Goal: Information Seeking & Learning: Check status

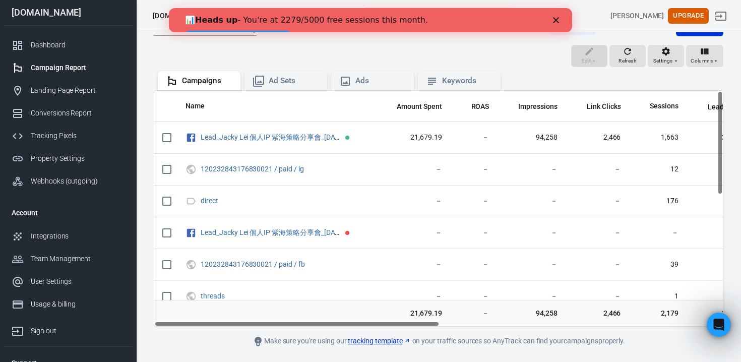
click at [558, 19] on icon "Close" at bounding box center [556, 20] width 6 height 6
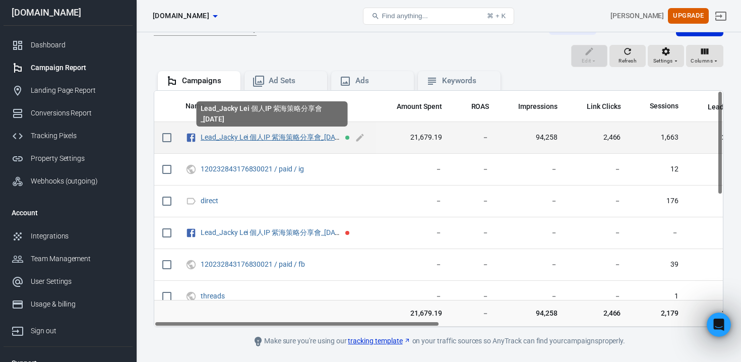
click at [269, 134] on link "Lead_Jacky Lei 個人IP 紫海策略分享會_[DATE]" at bounding box center [273, 137] width 144 height 8
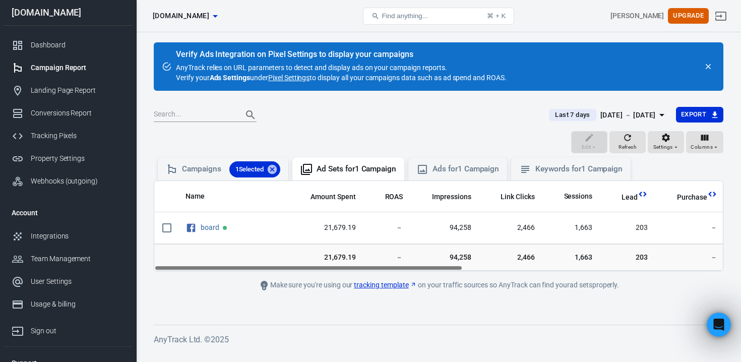
click at [628, 113] on div "[DATE] － [DATE]" at bounding box center [627, 115] width 55 height 13
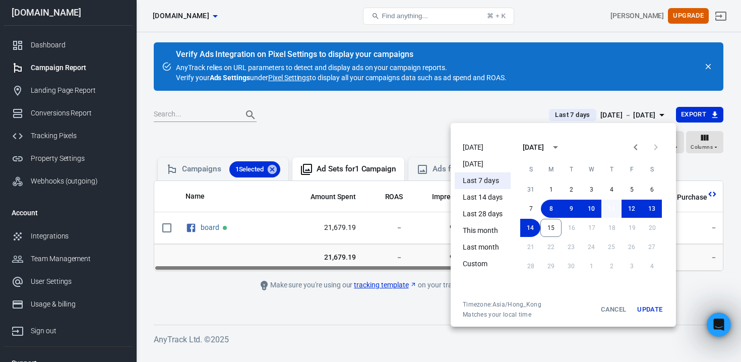
click at [611, 207] on button "11" at bounding box center [611, 209] width 20 height 18
click at [552, 230] on button "15" at bounding box center [550, 228] width 21 height 18
click at [662, 312] on button "Update" at bounding box center [649, 309] width 32 height 18
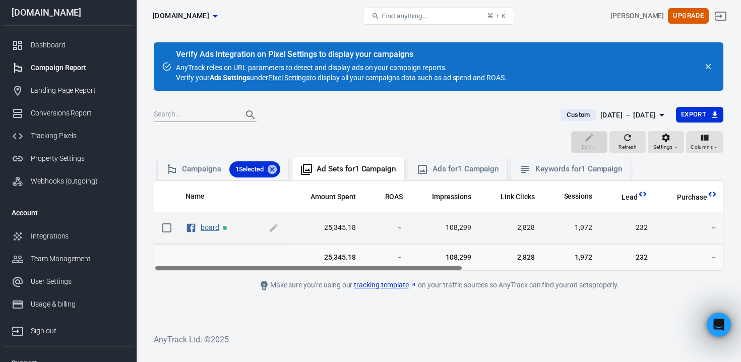
click at [205, 230] on link "board" at bounding box center [210, 227] width 19 height 8
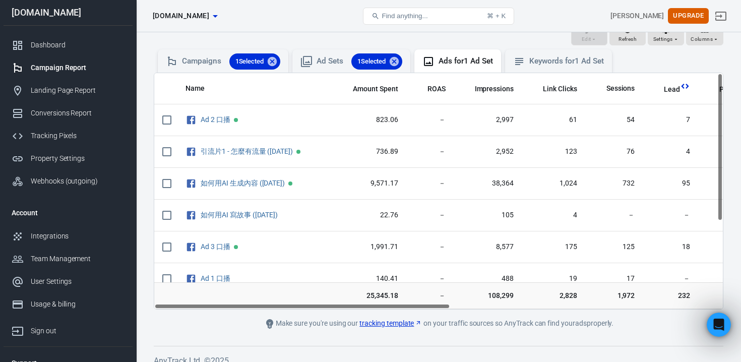
scroll to position [110, 0]
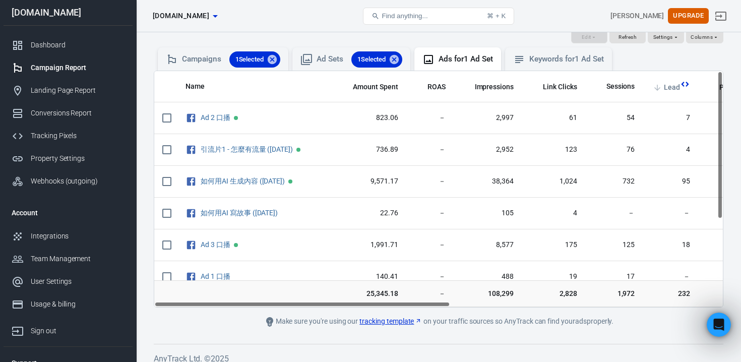
click at [679, 90] on span "Lead" at bounding box center [672, 88] width 16 height 10
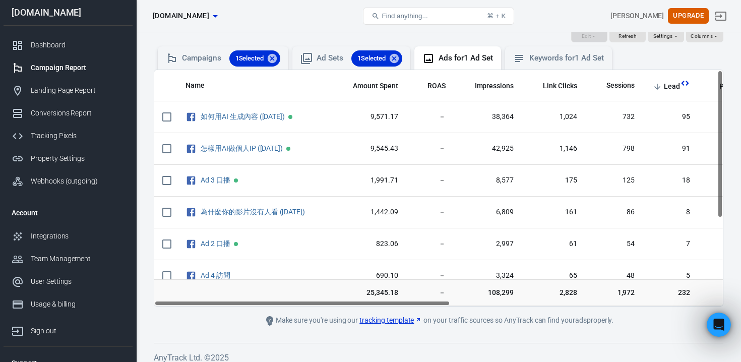
drag, startPoint x: 414, startPoint y: 304, endPoint x: 378, endPoint y: 306, distance: 35.4
click at [378, 306] on main "Verify Ads Integration on Pixel Settings to display your campaigns AnyTrack rel…" at bounding box center [438, 128] width 569 height 395
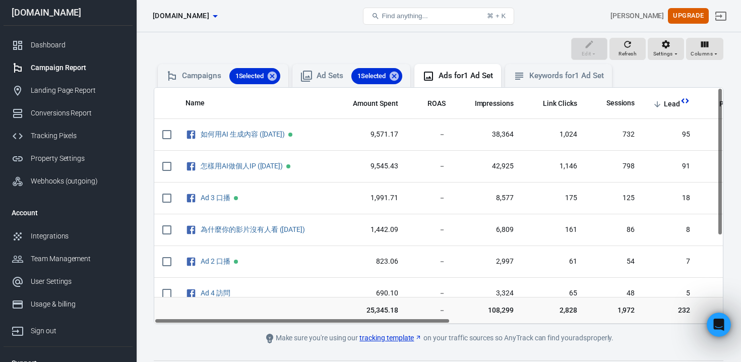
scroll to position [97, 0]
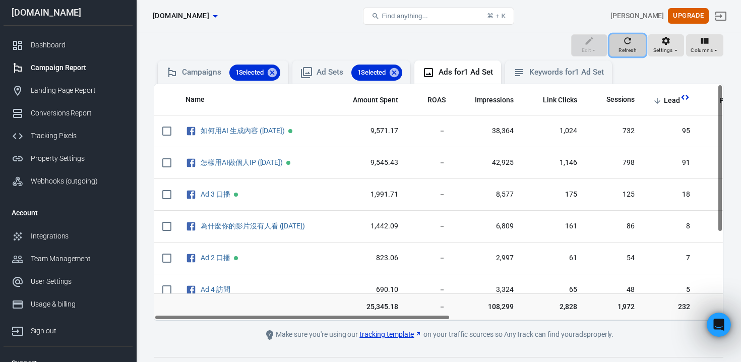
click at [631, 44] on icon "button" at bounding box center [627, 41] width 10 height 10
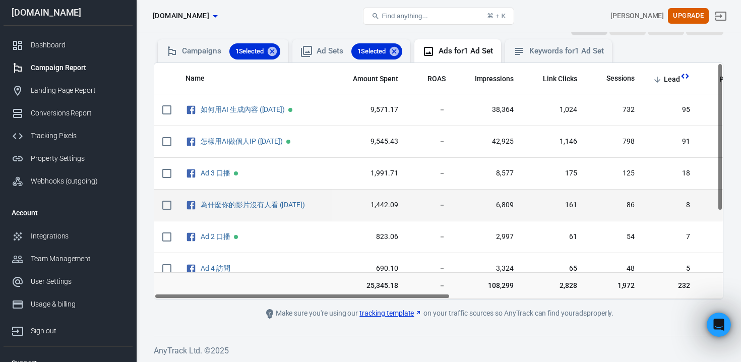
scroll to position [113, 0]
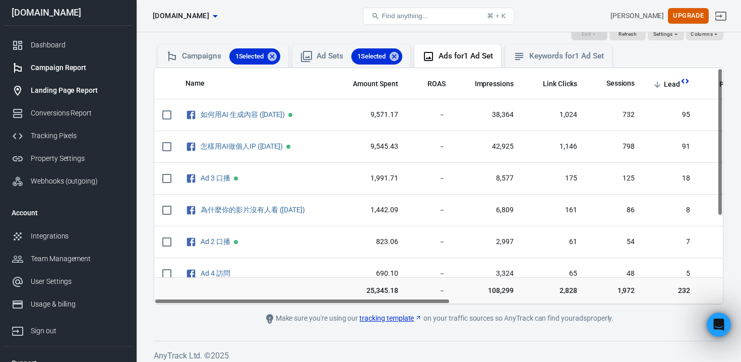
click at [94, 90] on div "Landing Page Report" at bounding box center [78, 90] width 94 height 11
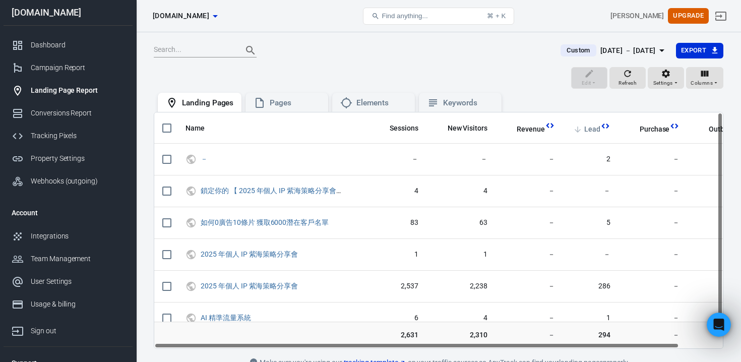
click at [596, 134] on span "Lead" at bounding box center [592, 129] width 16 height 10
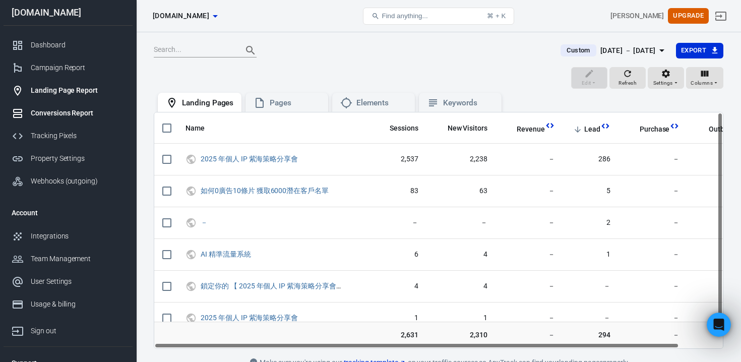
click at [65, 119] on link "Conversions Report" at bounding box center [68, 113] width 129 height 23
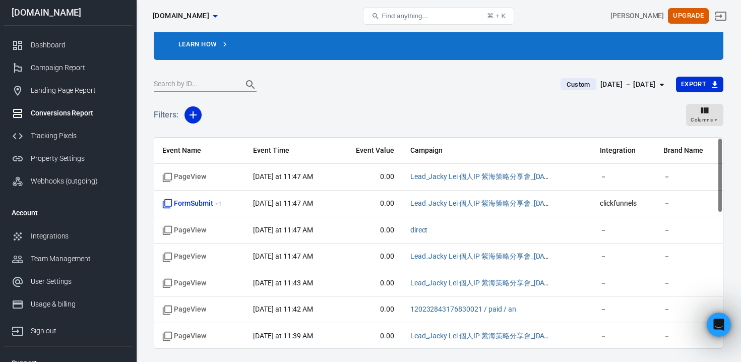
scroll to position [84, 0]
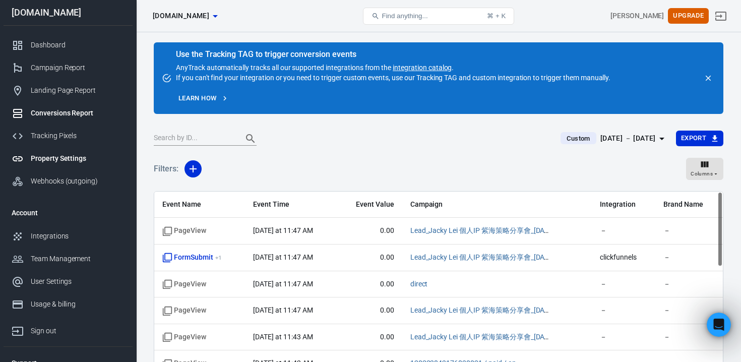
click at [61, 156] on div "Property Settings" at bounding box center [78, 158] width 94 height 11
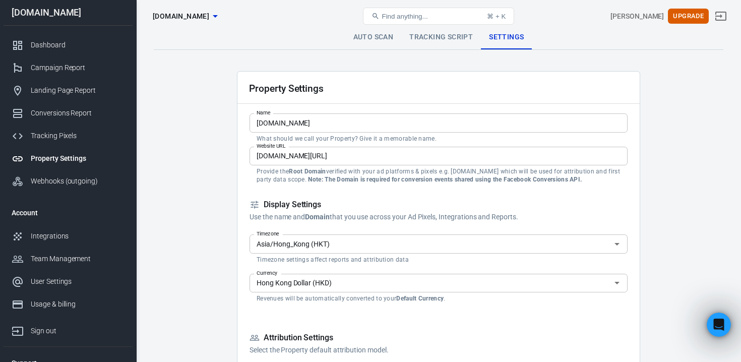
click at [73, 168] on link "Property Settings" at bounding box center [68, 158] width 129 height 23
click at [71, 138] on div "Tracking Pixels" at bounding box center [78, 135] width 94 height 11
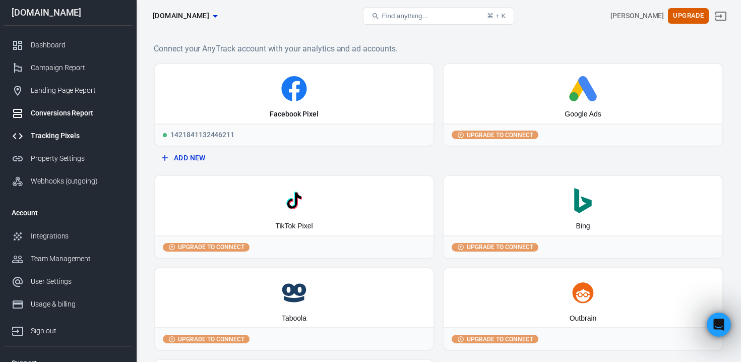
click at [74, 119] on link "Conversions Report" at bounding box center [68, 113] width 129 height 23
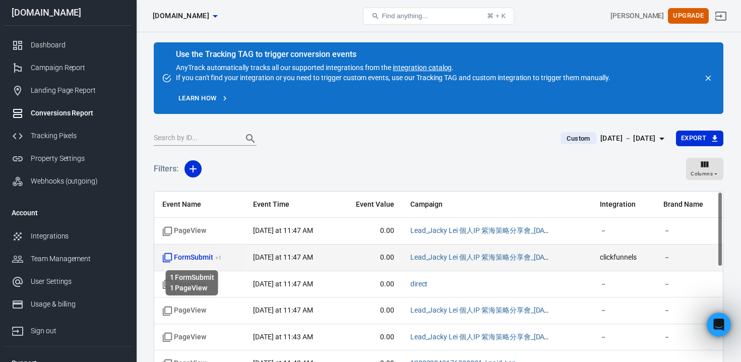
click at [199, 256] on span "FormSubmit + 1" at bounding box center [191, 257] width 59 height 10
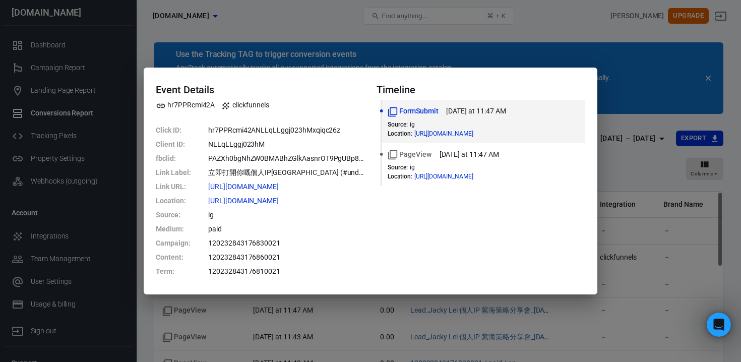
click at [646, 155] on div "Event Details hr7PPRcmi42A clickfunnels Click ID : hr7PPRcmi42ANLLqLLggj023hMxq…" at bounding box center [370, 181] width 741 height 362
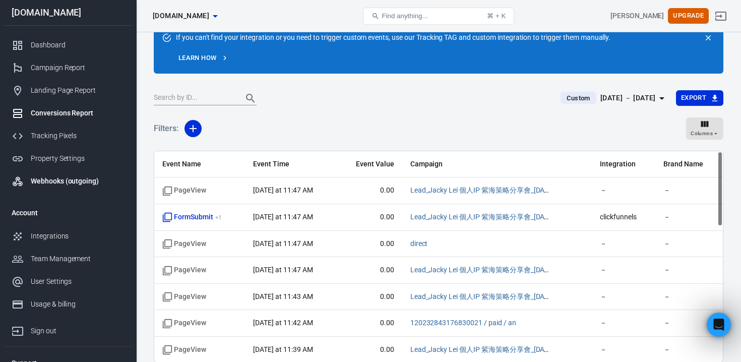
click at [52, 173] on link "Webhooks (outgoing)" at bounding box center [68, 181] width 129 height 23
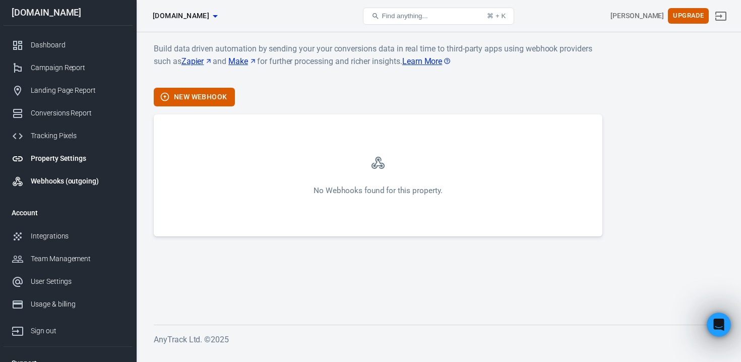
click at [51, 157] on div "Property Settings" at bounding box center [78, 158] width 94 height 11
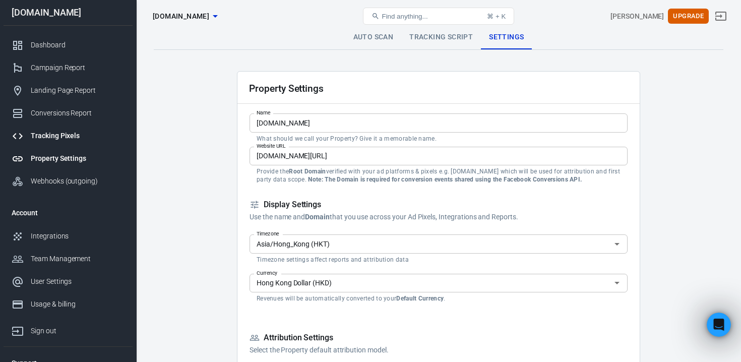
click at [51, 139] on div "Tracking Pixels" at bounding box center [78, 135] width 94 height 11
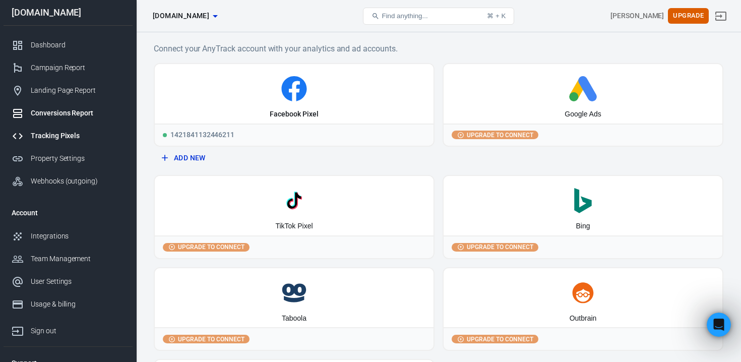
click at [51, 105] on link "Conversions Report" at bounding box center [68, 113] width 129 height 23
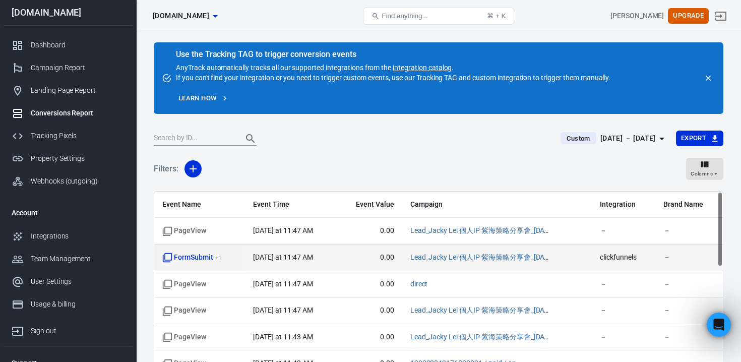
click at [192, 255] on span "FormSubmit + 1" at bounding box center [191, 257] width 59 height 10
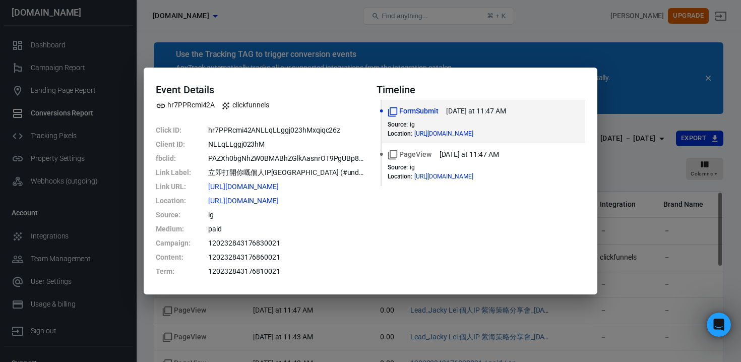
click at [243, 317] on div "Event Details hr7PPRcmi42A clickfunnels Click ID : hr7PPRcmi42ANLLqLLggj023hMxq…" at bounding box center [370, 181] width 741 height 362
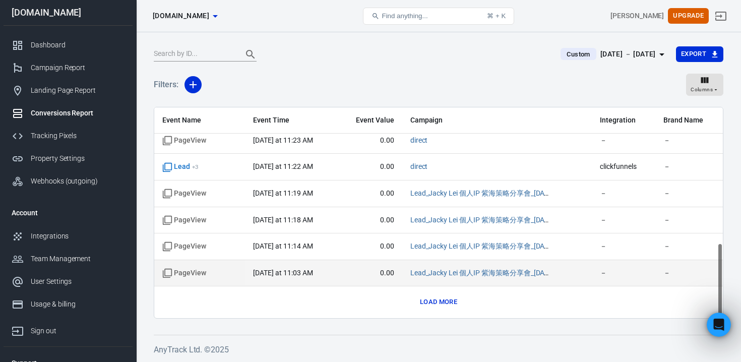
scroll to position [191, 0]
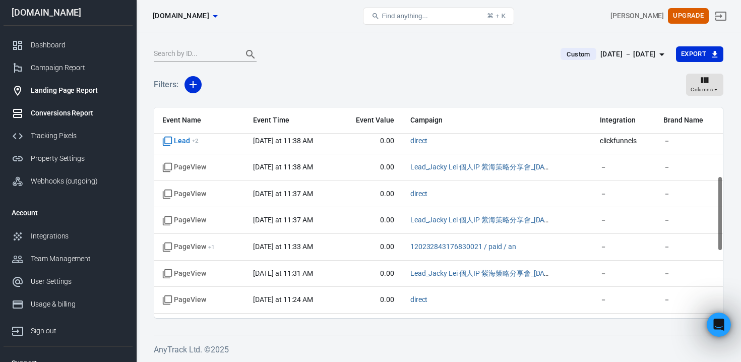
click at [72, 90] on div "Landing Page Report" at bounding box center [78, 90] width 94 height 11
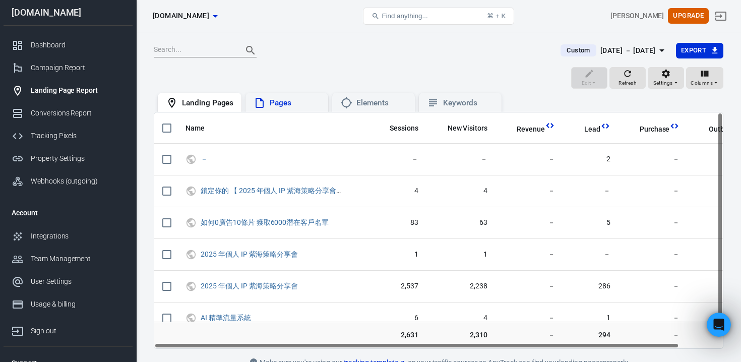
click at [253, 104] on icon at bounding box center [259, 103] width 12 height 12
click at [346, 113] on th "Name" at bounding box center [272, 127] width 191 height 31
click at [346, 107] on icon at bounding box center [346, 102] width 11 height 11
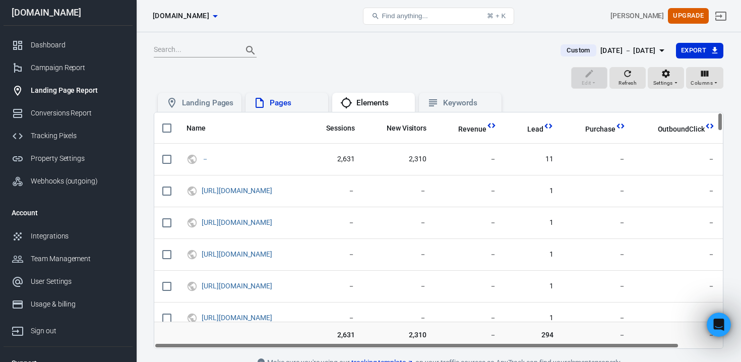
click at [293, 103] on div "Pages" at bounding box center [295, 103] width 50 height 11
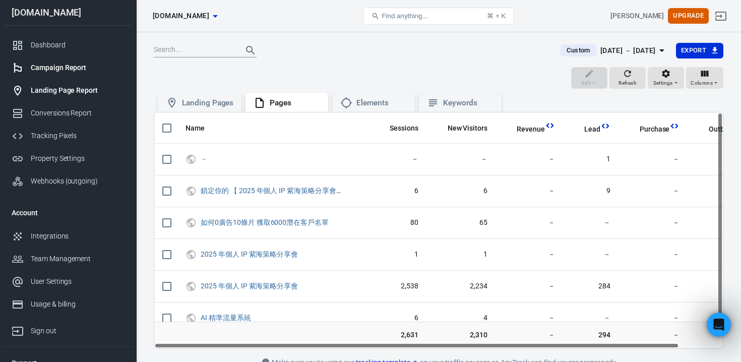
click at [65, 65] on div "Campaign Report" at bounding box center [78, 67] width 94 height 11
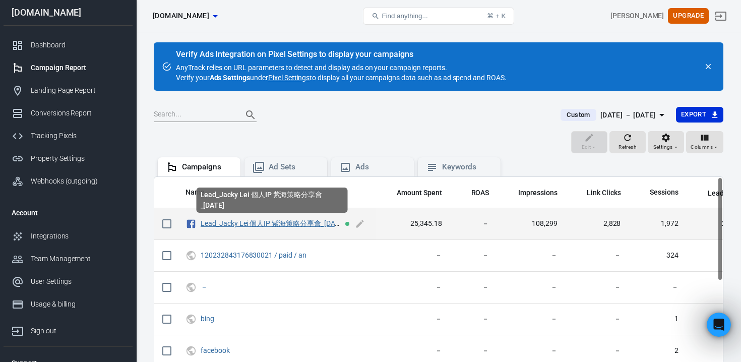
click at [251, 221] on link "Lead_Jacky Lei 個人IP 紫海策略分享會_[DATE]" at bounding box center [273, 223] width 144 height 8
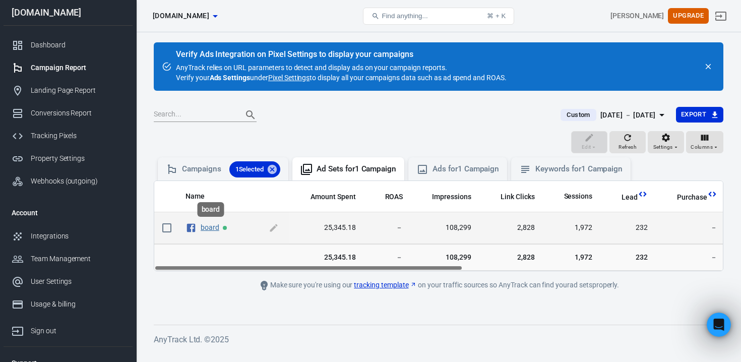
click at [212, 228] on link "board" at bounding box center [210, 227] width 19 height 8
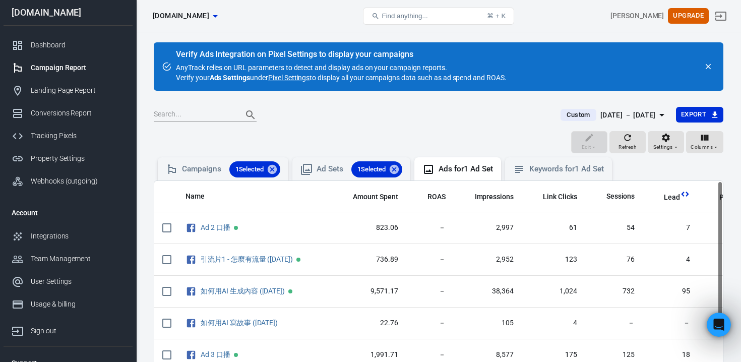
click at [671, 204] on th "Lead" at bounding box center [669, 196] width 55 height 31
click at [671, 190] on th "Lead" at bounding box center [669, 196] width 55 height 31
click at [670, 194] on span "Lead" at bounding box center [672, 197] width 16 height 10
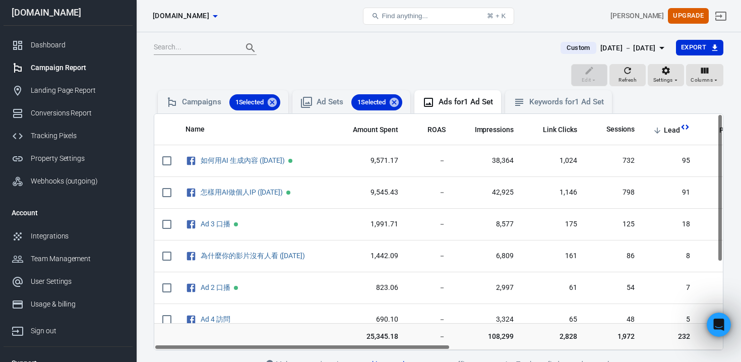
scroll to position [69, 0]
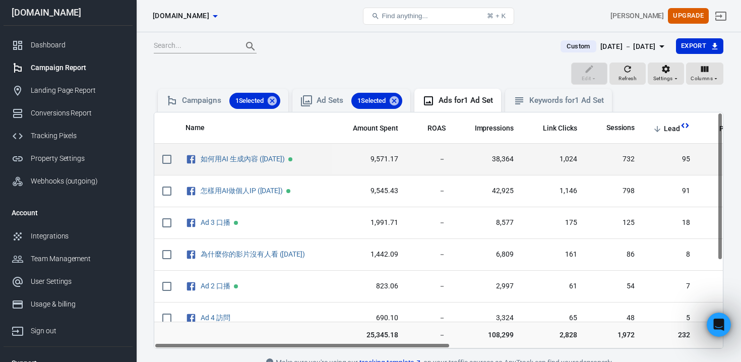
click at [680, 158] on span "95" at bounding box center [669, 159] width 39 height 10
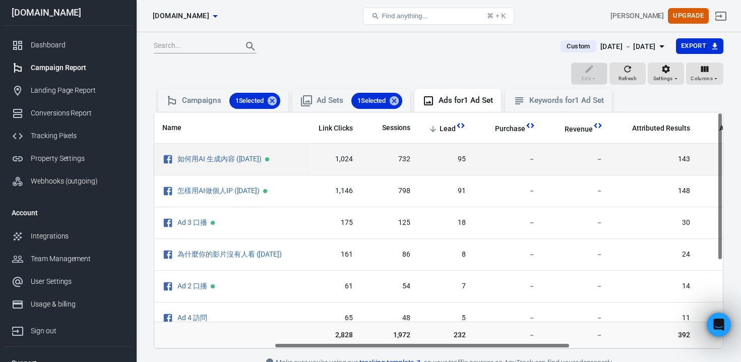
scroll to position [0, 243]
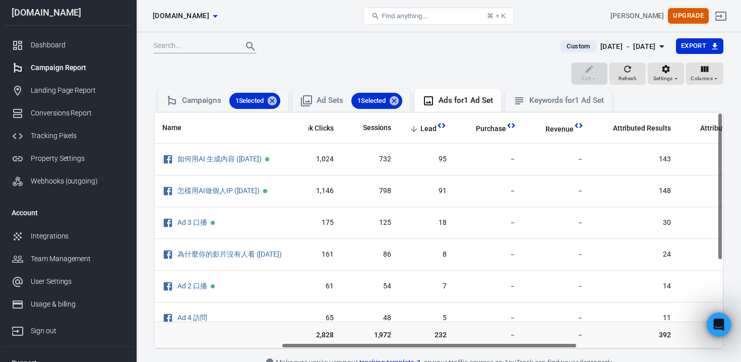
click at [433, 128] on span "Lead" at bounding box center [428, 129] width 16 height 10
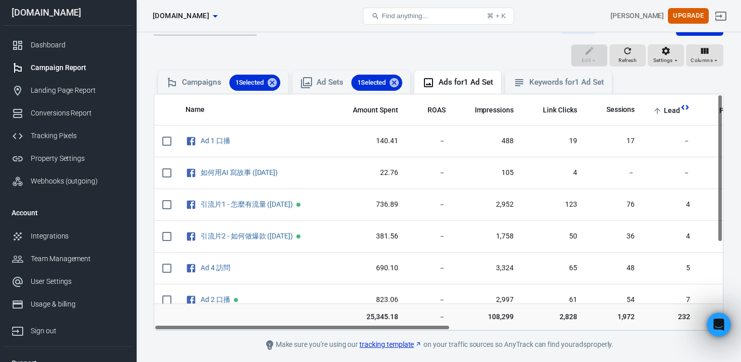
scroll to position [89, 0]
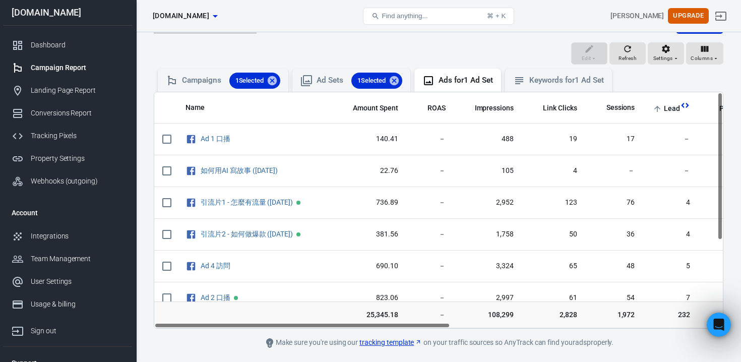
click at [666, 107] on span "Lead" at bounding box center [672, 109] width 16 height 10
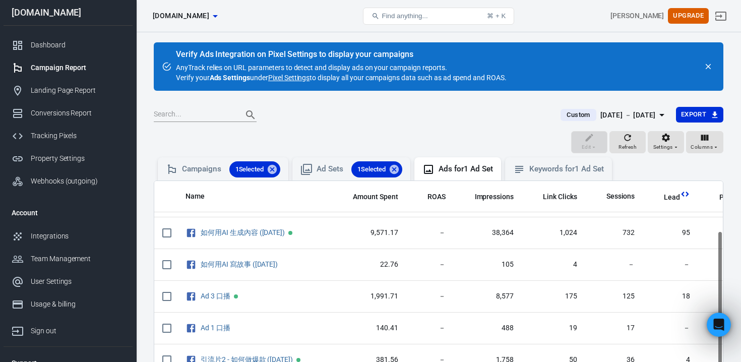
scroll to position [80, 0]
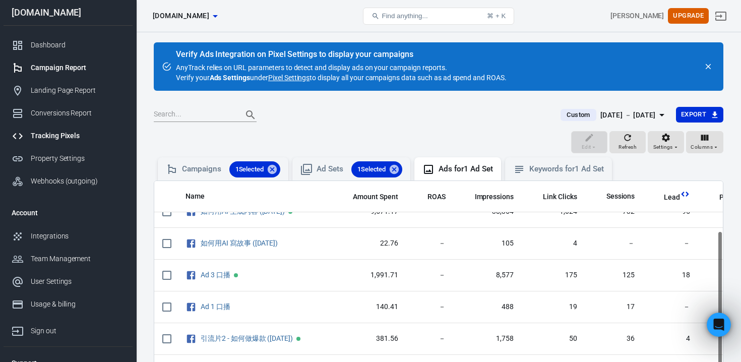
click at [54, 139] on div "Tracking Pixels" at bounding box center [78, 135] width 94 height 11
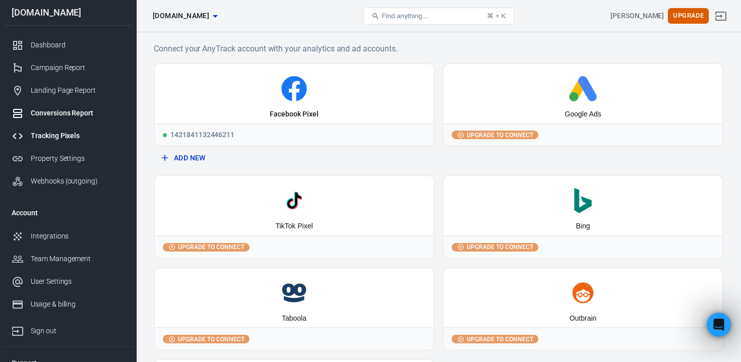
click at [54, 116] on div "Conversions Report" at bounding box center [78, 113] width 94 height 11
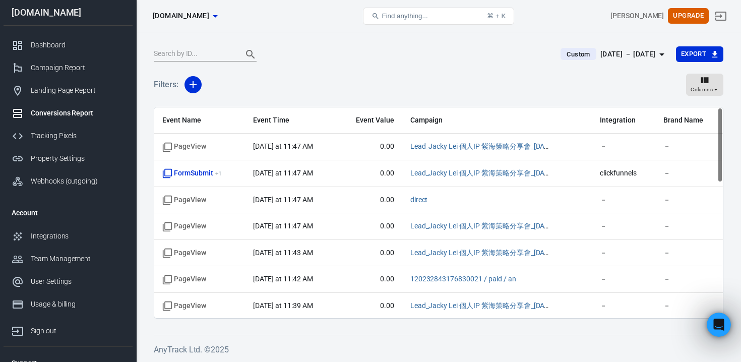
scroll to position [83, 0]
click at [197, 88] on icon "button" at bounding box center [193, 86] width 12 height 12
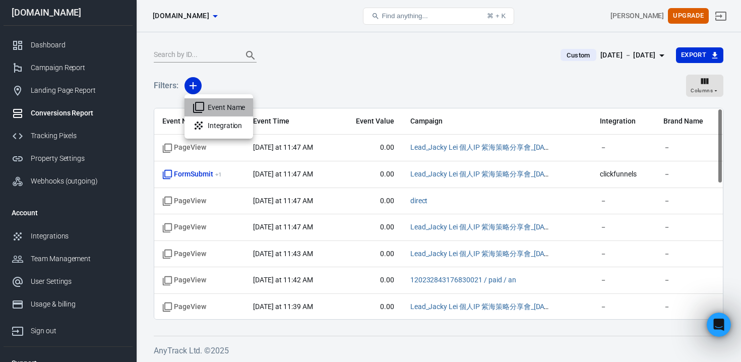
click at [205, 109] on li "Event Name" at bounding box center [218, 107] width 69 height 18
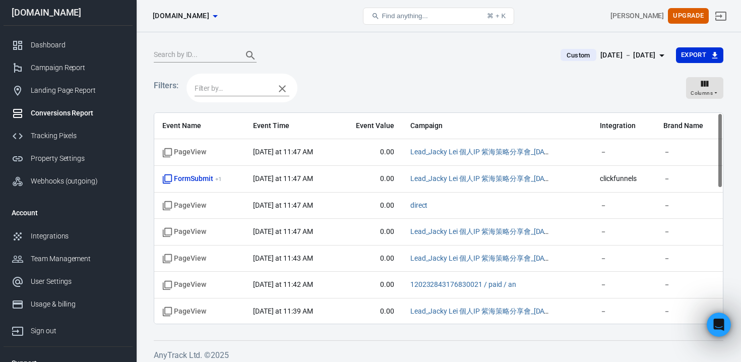
click at [237, 93] on input "text" at bounding box center [231, 88] width 75 height 13
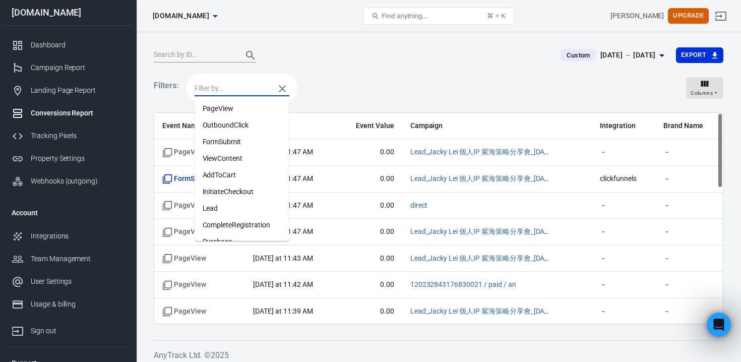
click at [218, 204] on li "Lead" at bounding box center [241, 208] width 95 height 17
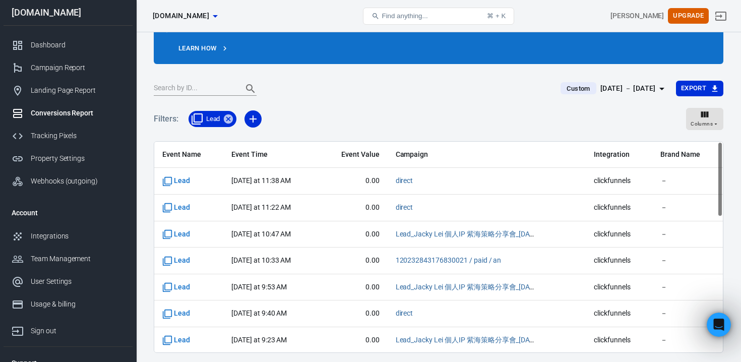
scroll to position [84, 0]
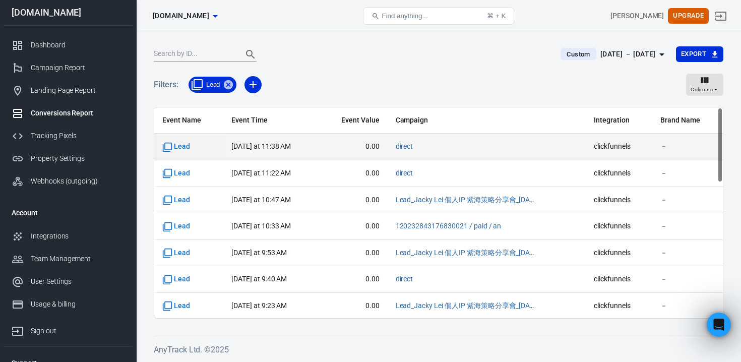
click at [255, 138] on td "[DATE] at 11:38 AM" at bounding box center [271, 147] width 96 height 27
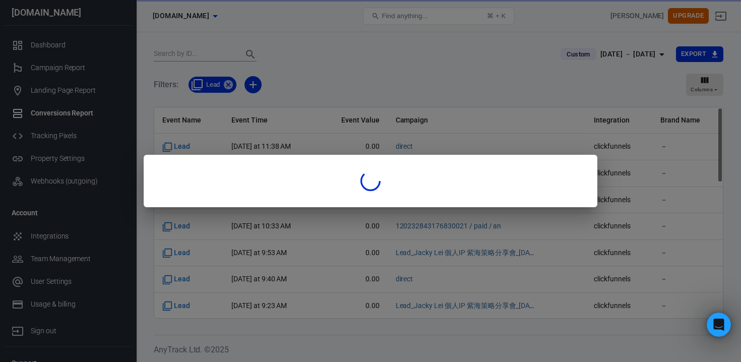
click at [269, 143] on div at bounding box center [370, 181] width 741 height 362
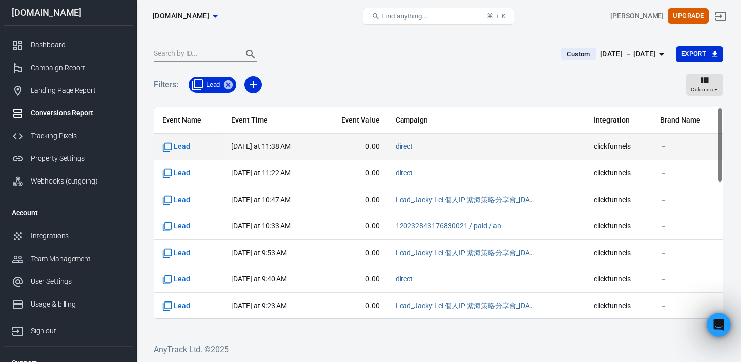
click at [269, 143] on time "[DATE] at 11:38 AM" at bounding box center [260, 146] width 59 height 8
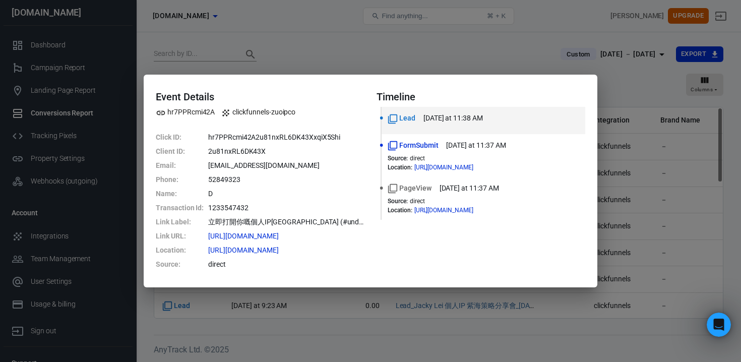
click at [299, 299] on div "Event Details hr7PPRcmi42A clickfunnels-zuoipco Click ID : hr7PPRcmi42A2u81nxRL…" at bounding box center [370, 181] width 741 height 362
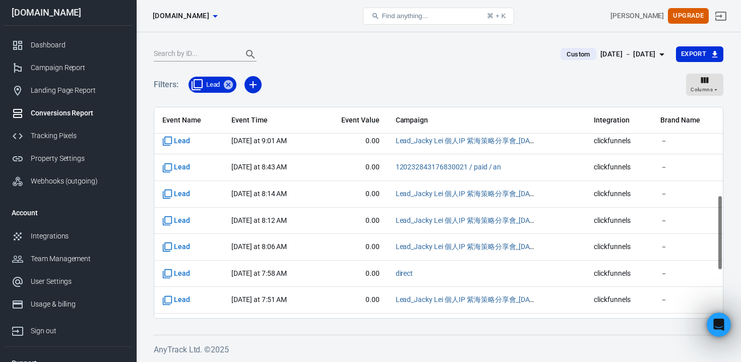
scroll to position [377, 0]
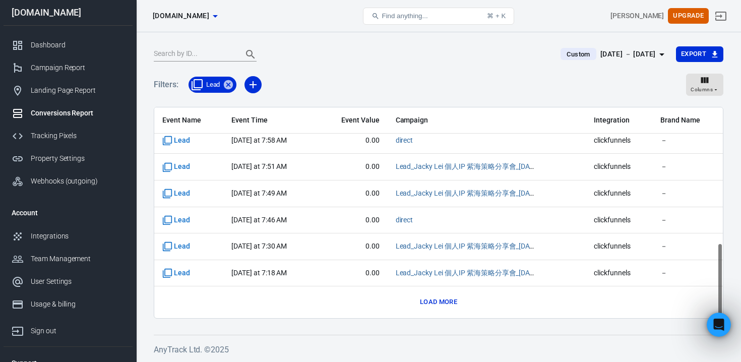
click at [425, 303] on button "Load more" at bounding box center [438, 302] width 42 height 16
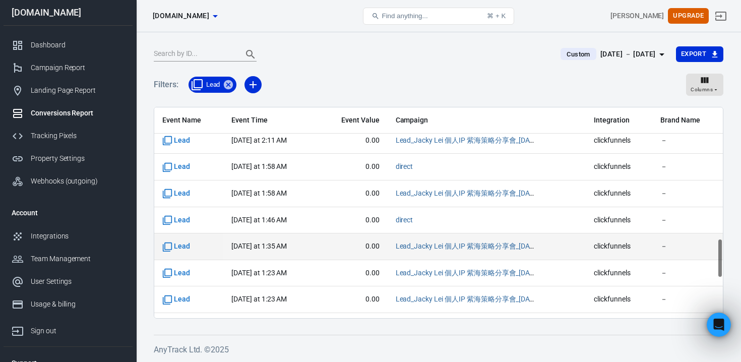
scroll to position [907, 0]
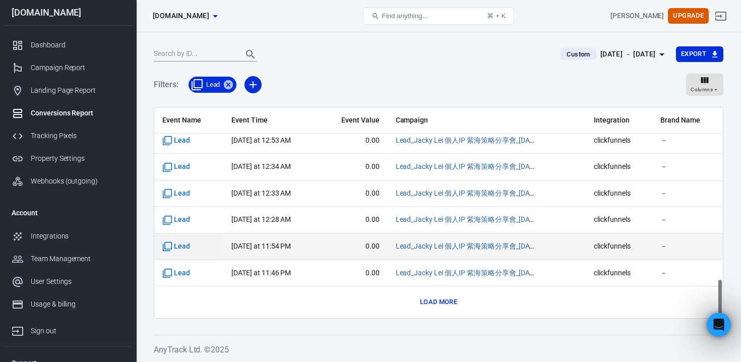
click at [328, 256] on td "0.00" at bounding box center [353, 246] width 69 height 27
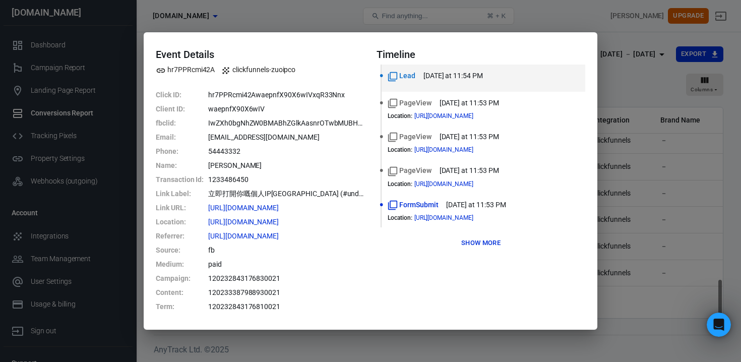
click at [301, 325] on div "Event Details hr7PPRcmi42A clickfunnels-zuoipco Click ID : hr7PPRcmi42AwaepnfX9…" at bounding box center [370, 180] width 453 height 297
click at [632, 60] on div "Event Details hr7PPRcmi42A clickfunnels-zuoipco Click ID : hr7PPRcmi42AwaepnfX9…" at bounding box center [370, 181] width 741 height 362
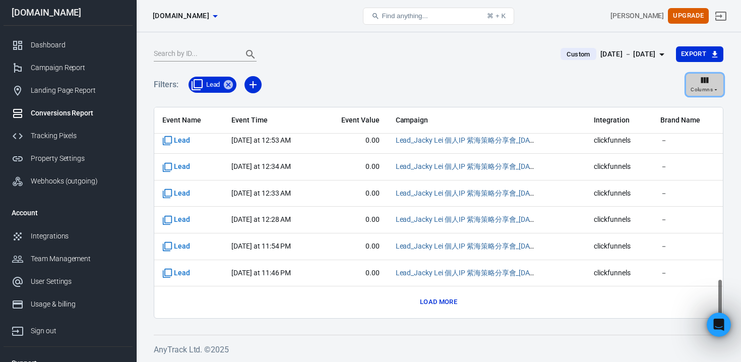
click at [702, 77] on icon "button" at bounding box center [704, 80] width 10 height 10
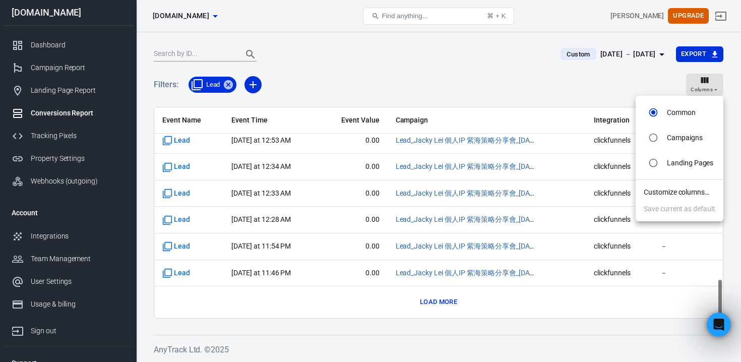
click at [652, 147] on input "radio" at bounding box center [652, 137] width 19 height 19
radio input "true"
radio input "false"
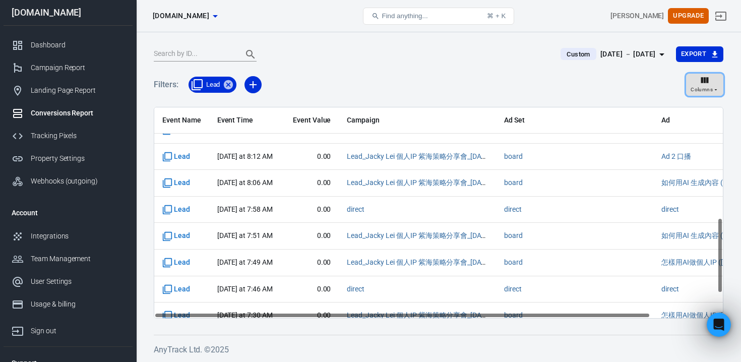
scroll to position [377, 0]
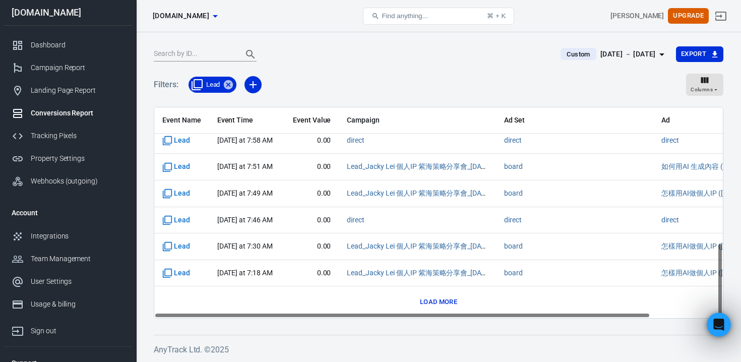
click at [427, 299] on button "Load more" at bounding box center [438, 302] width 42 height 16
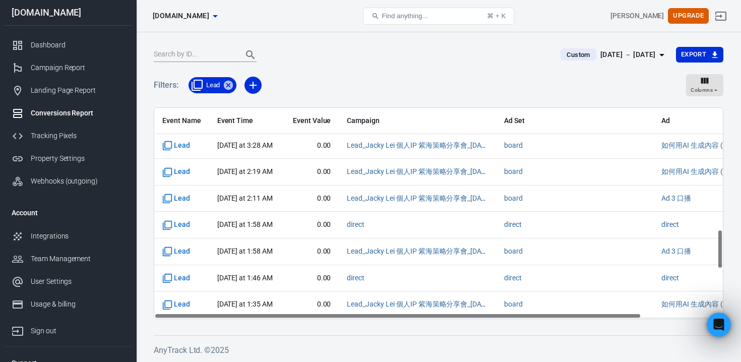
scroll to position [652, 0]
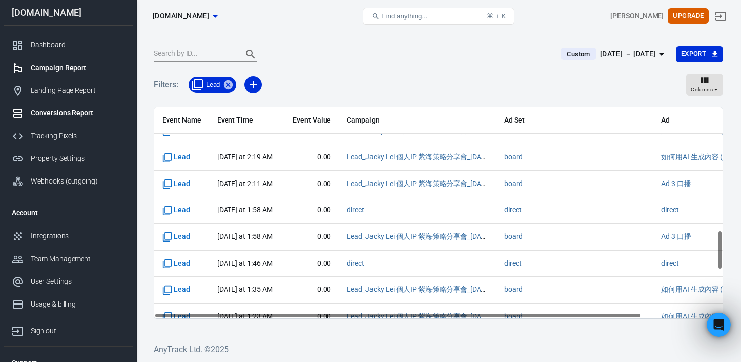
click at [62, 72] on div "Campaign Report" at bounding box center [78, 67] width 94 height 11
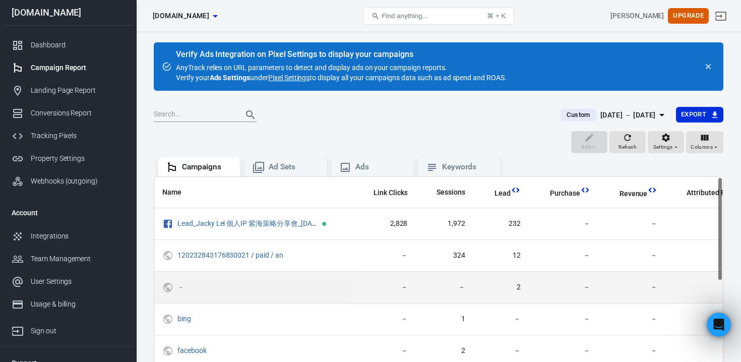
scroll to position [0, 210]
